Goal: Navigation & Orientation: Find specific page/section

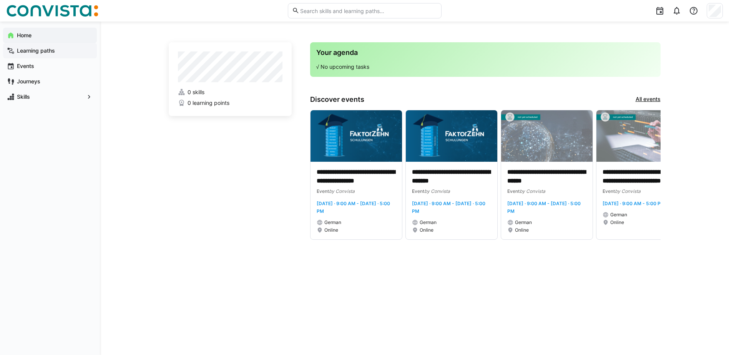
click at [0, 0] on app-navigation-label "Learning paths" at bounding box center [0, 0] width 0 height 0
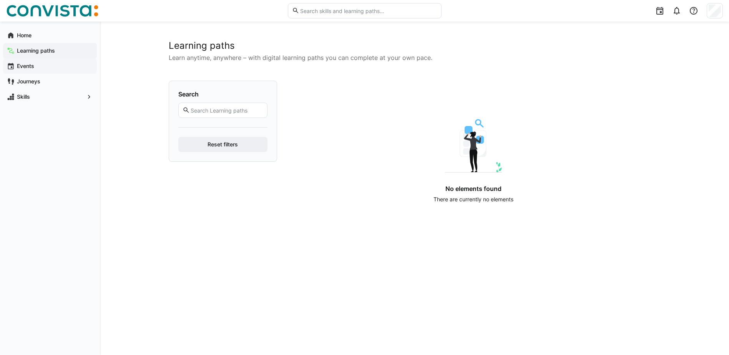
click at [0, 0] on app-navigation-label "Events" at bounding box center [0, 0] width 0 height 0
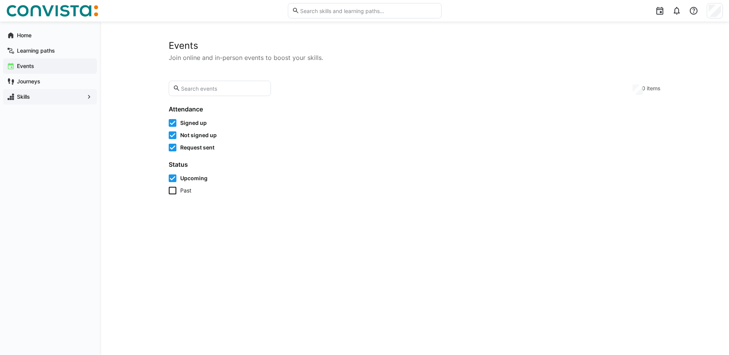
click at [46, 102] on div "Skills" at bounding box center [50, 96] width 94 height 15
